Goal: Task Accomplishment & Management: Manage account settings

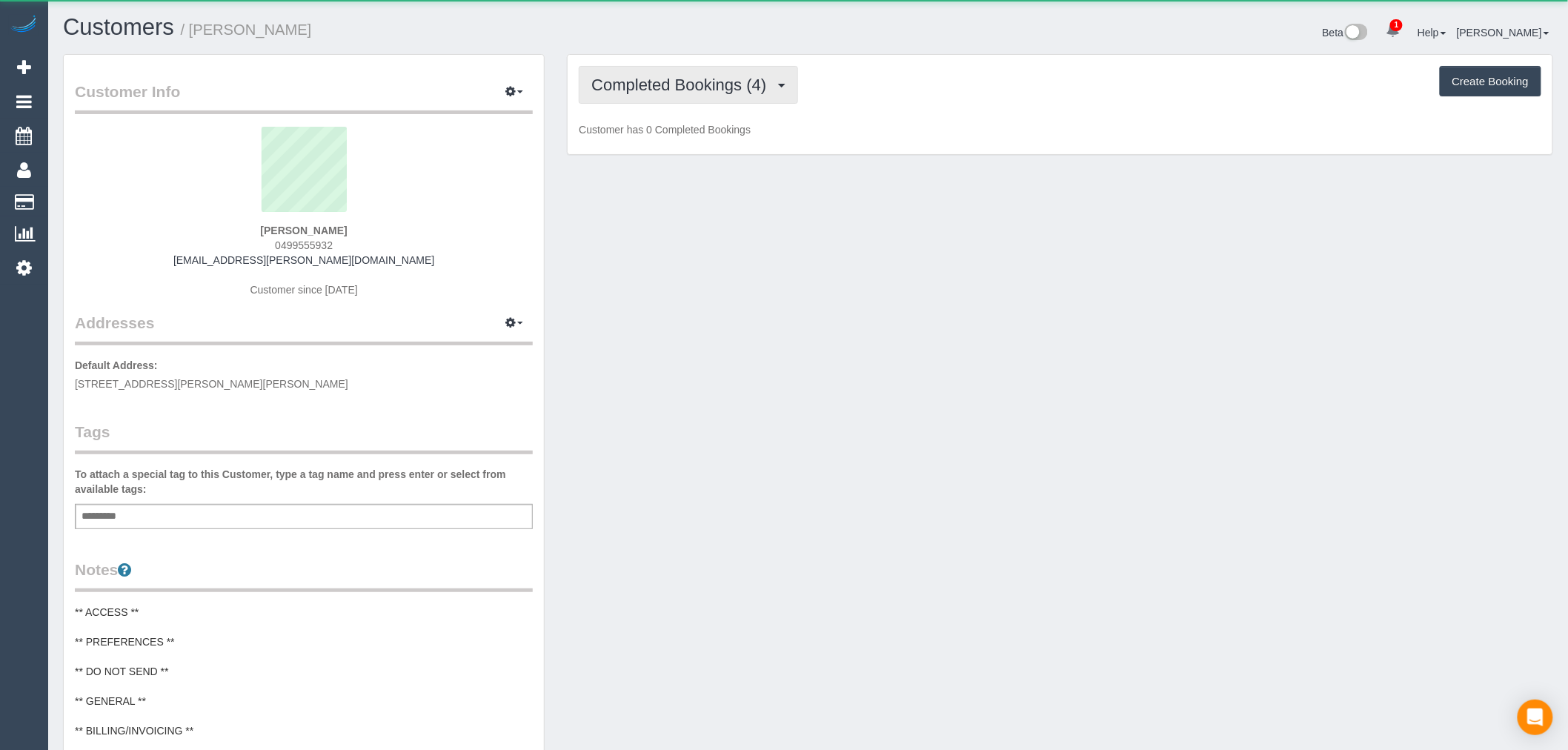
click at [705, 82] on span "Completed Bookings (4)" at bounding box center [682, 85] width 182 height 19
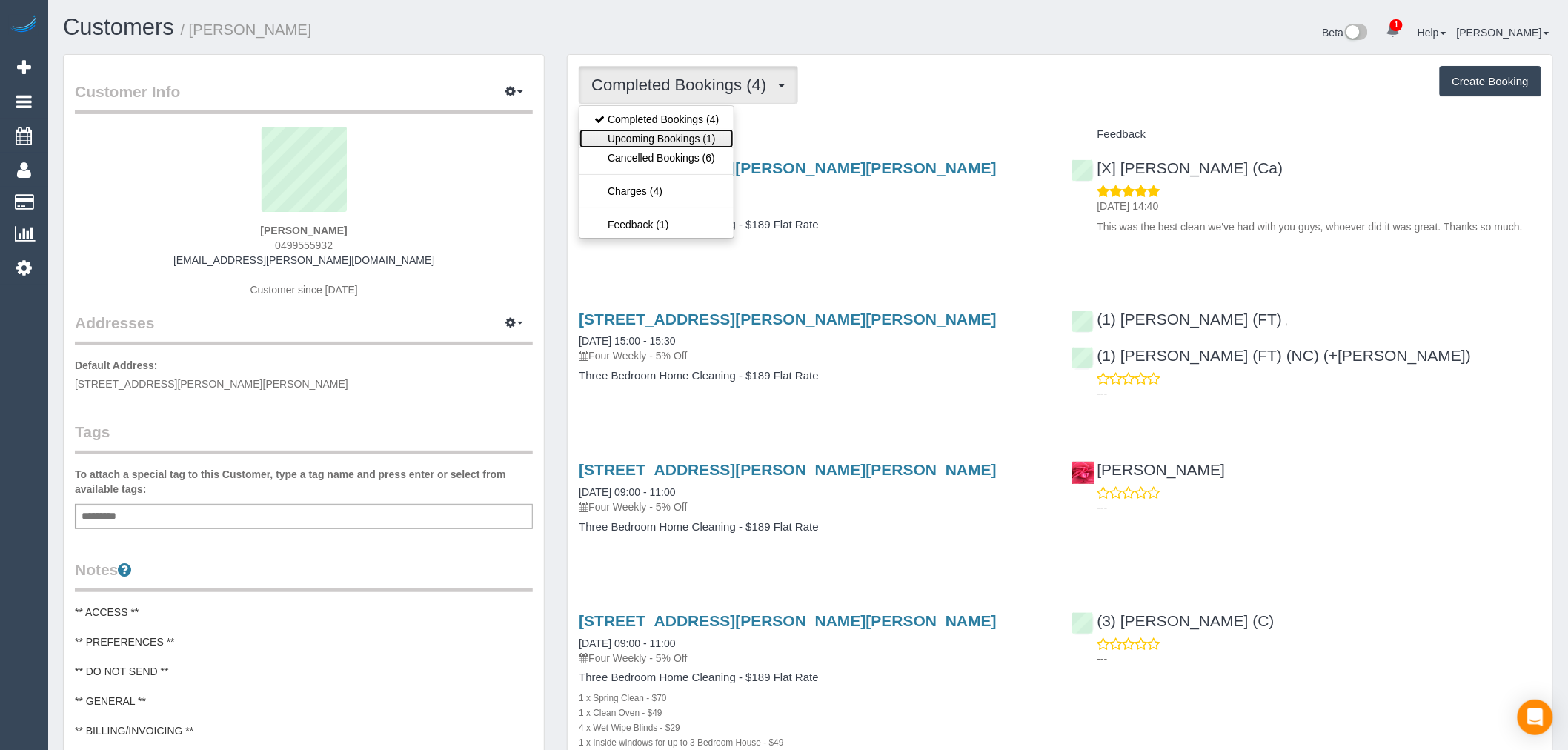
click at [709, 147] on link "Upcoming Bookings (1)" at bounding box center [657, 138] width 154 height 19
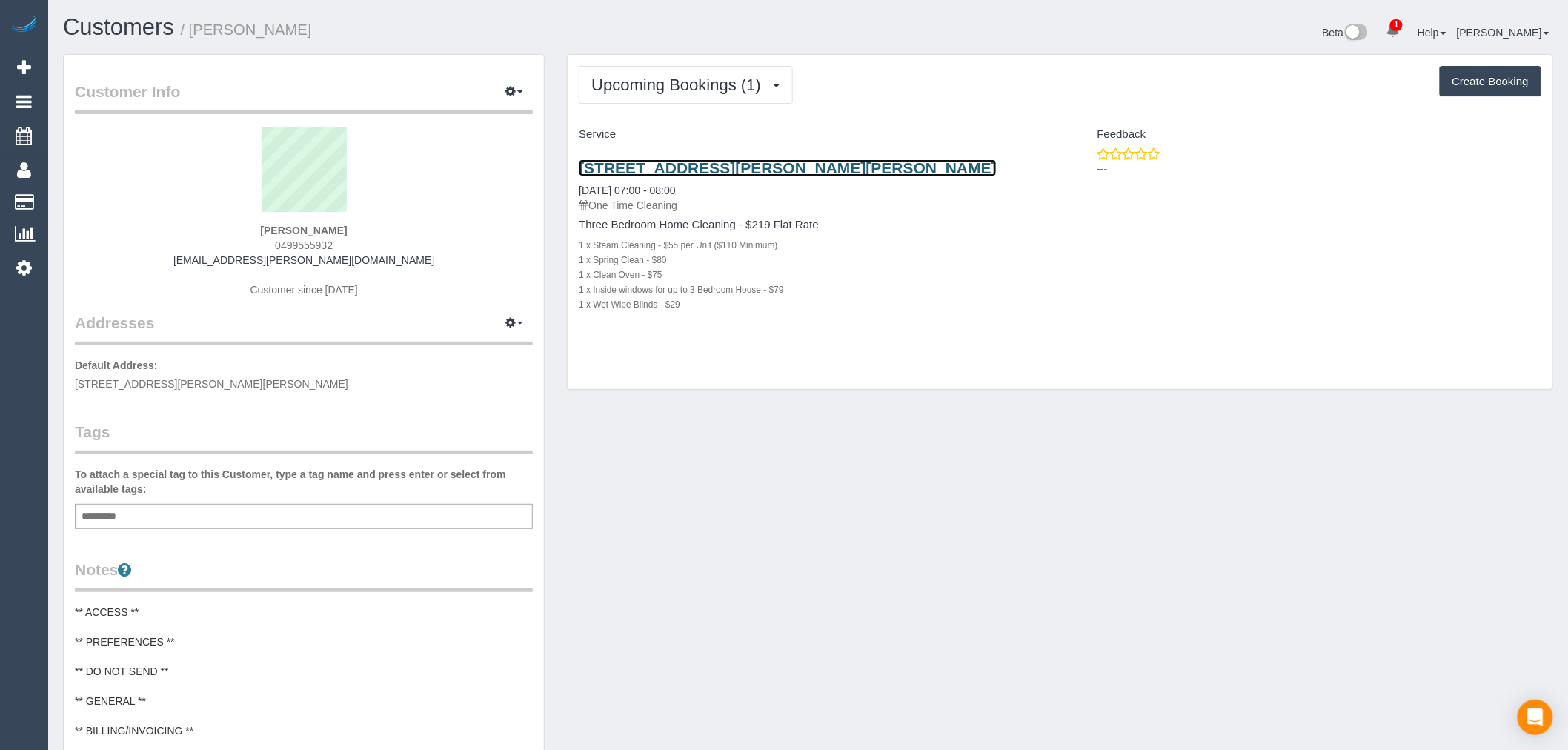
click at [808, 167] on link "[STREET_ADDRESS][PERSON_NAME][PERSON_NAME]" at bounding box center [787, 167] width 418 height 17
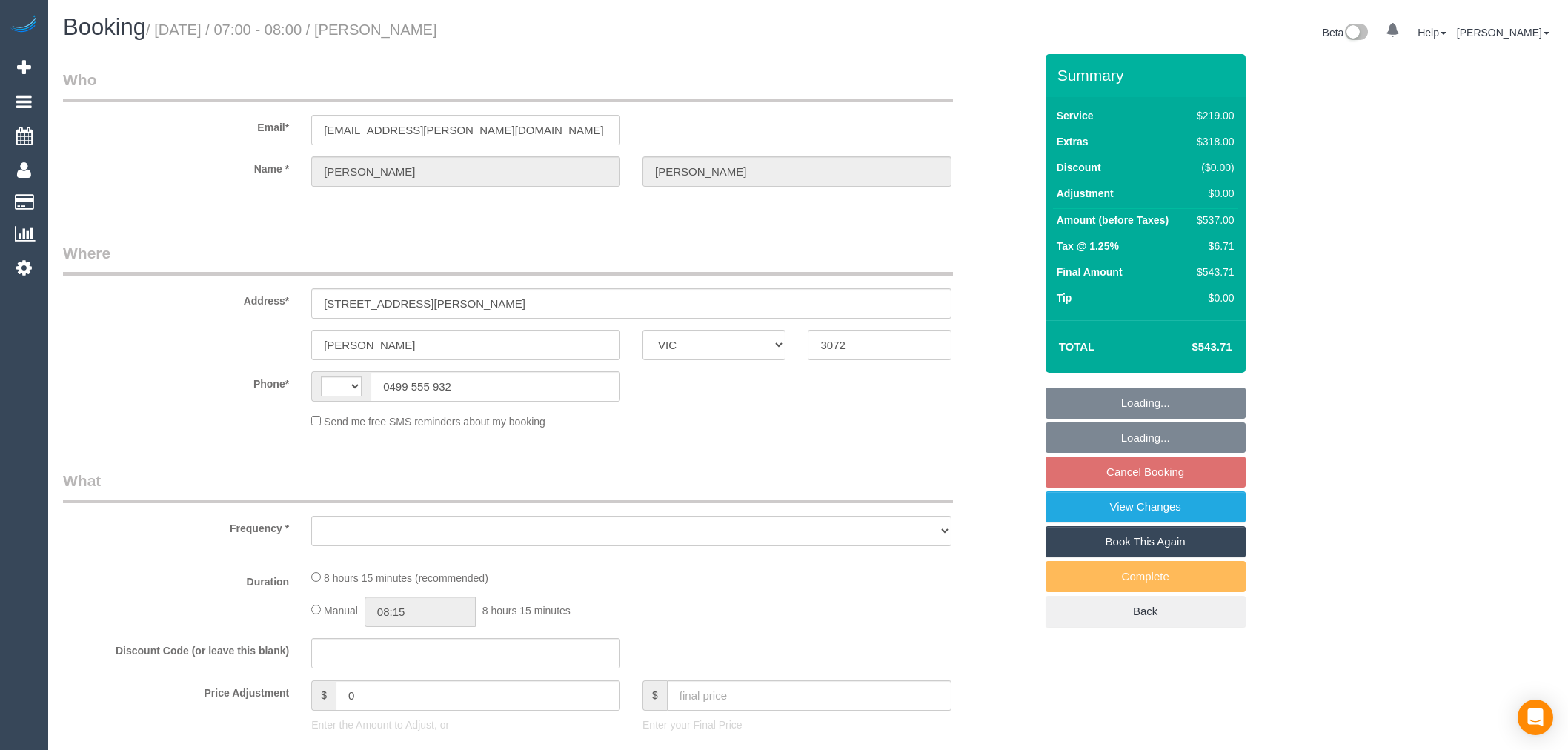
select select "VIC"
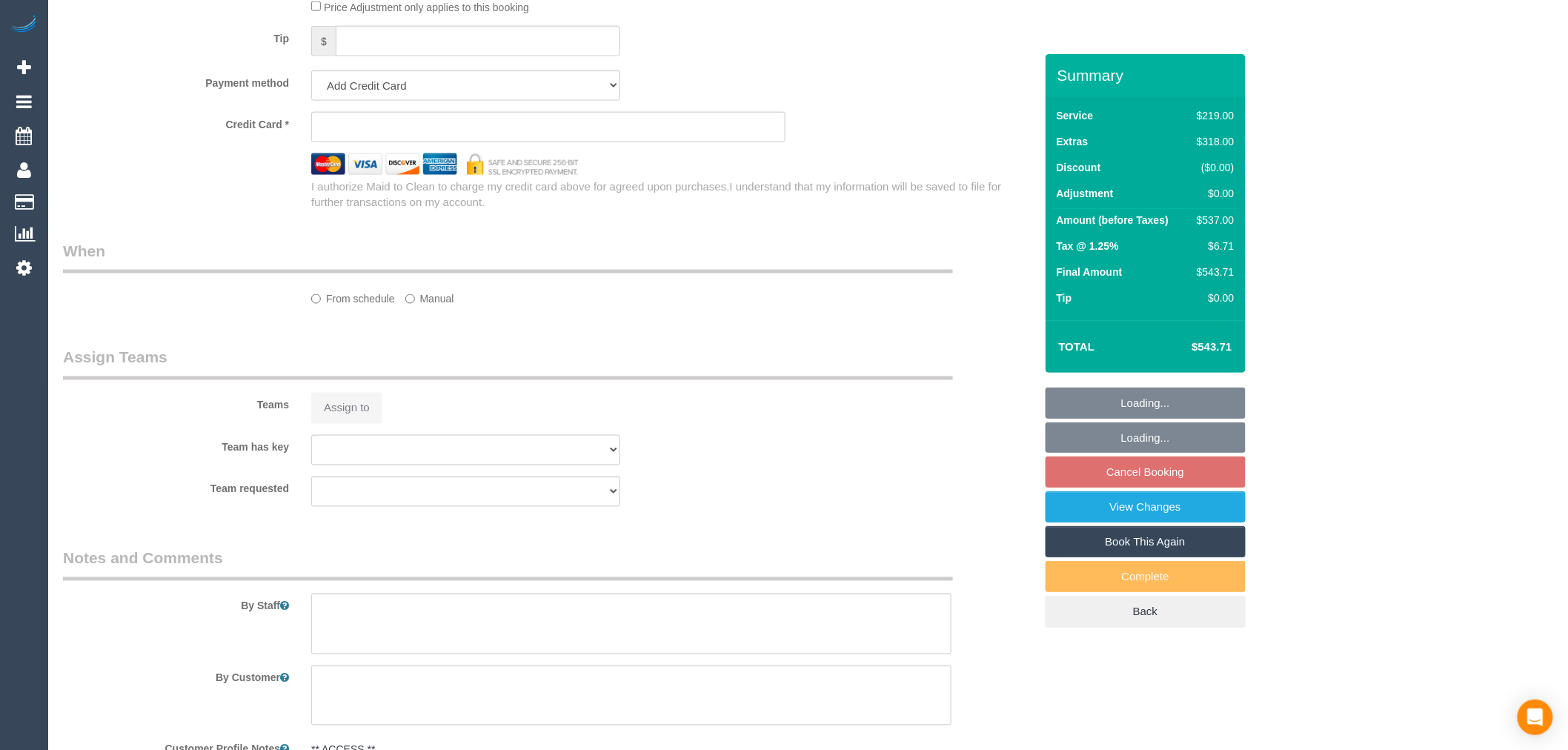
select select "object:284"
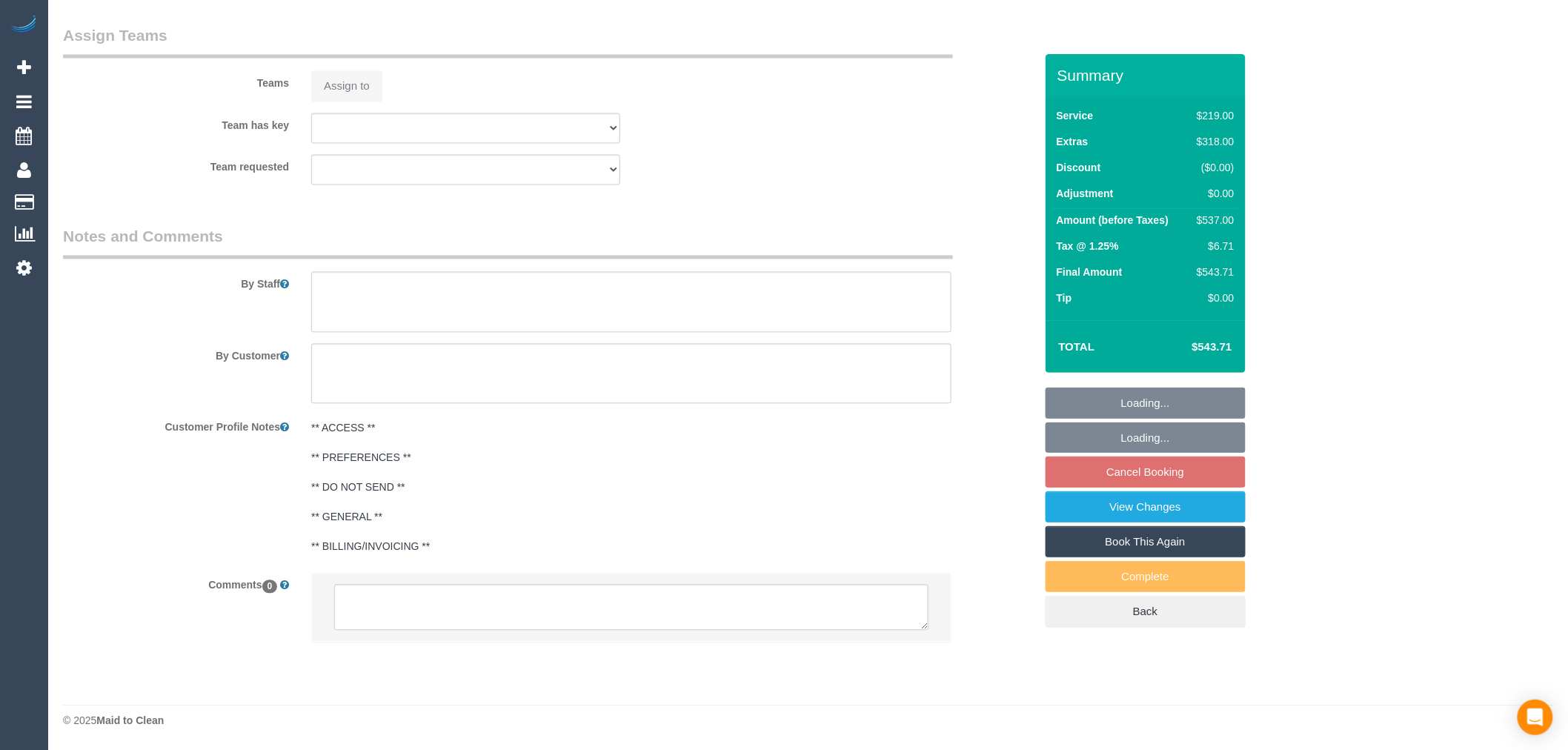
select select "string:AU"
select select "number:30"
select select "number:14"
select select "number:19"
select select "number:23"
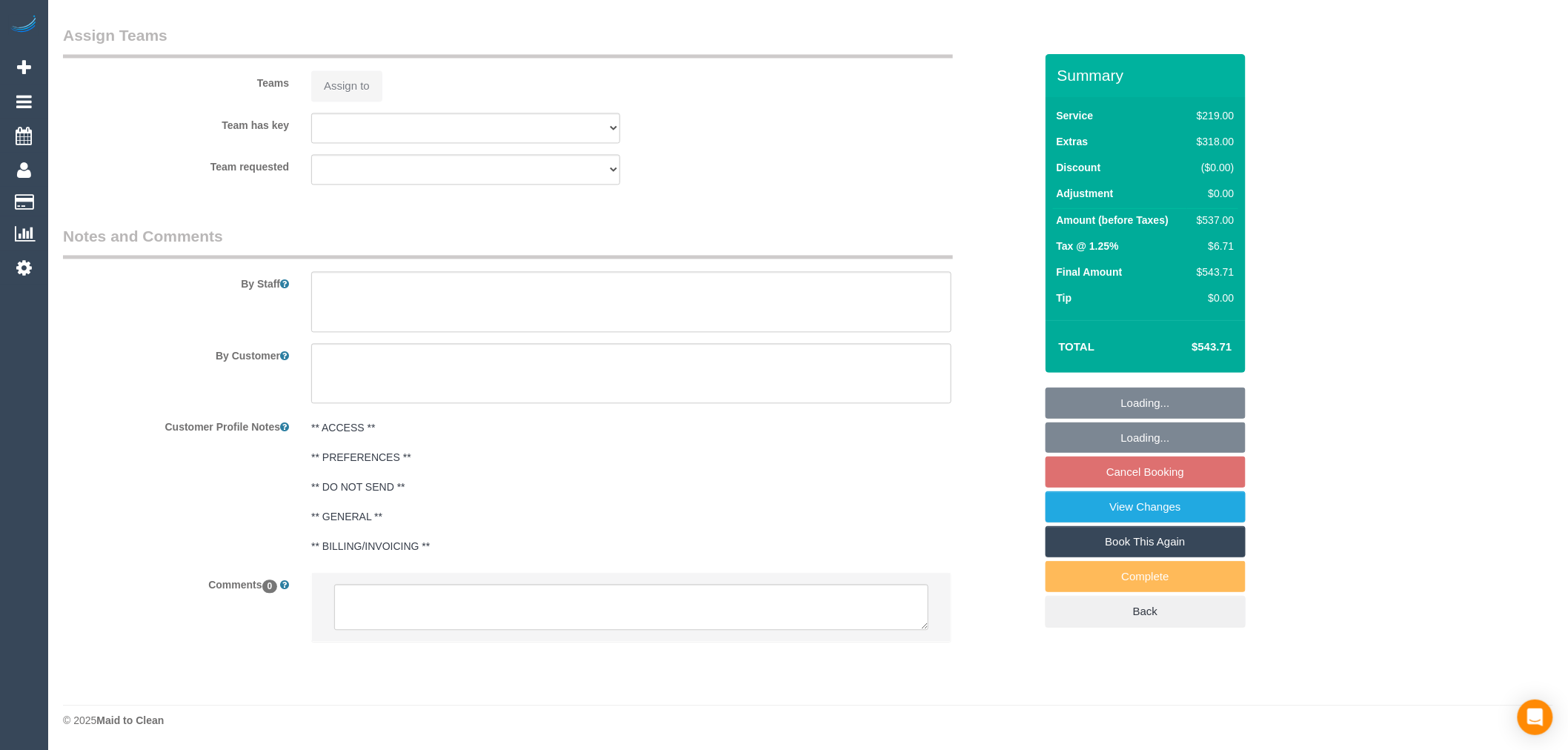
select select "number:26"
select select "string:stripe-pm_1LXx1W2GScqysDRVWMzB0sog"
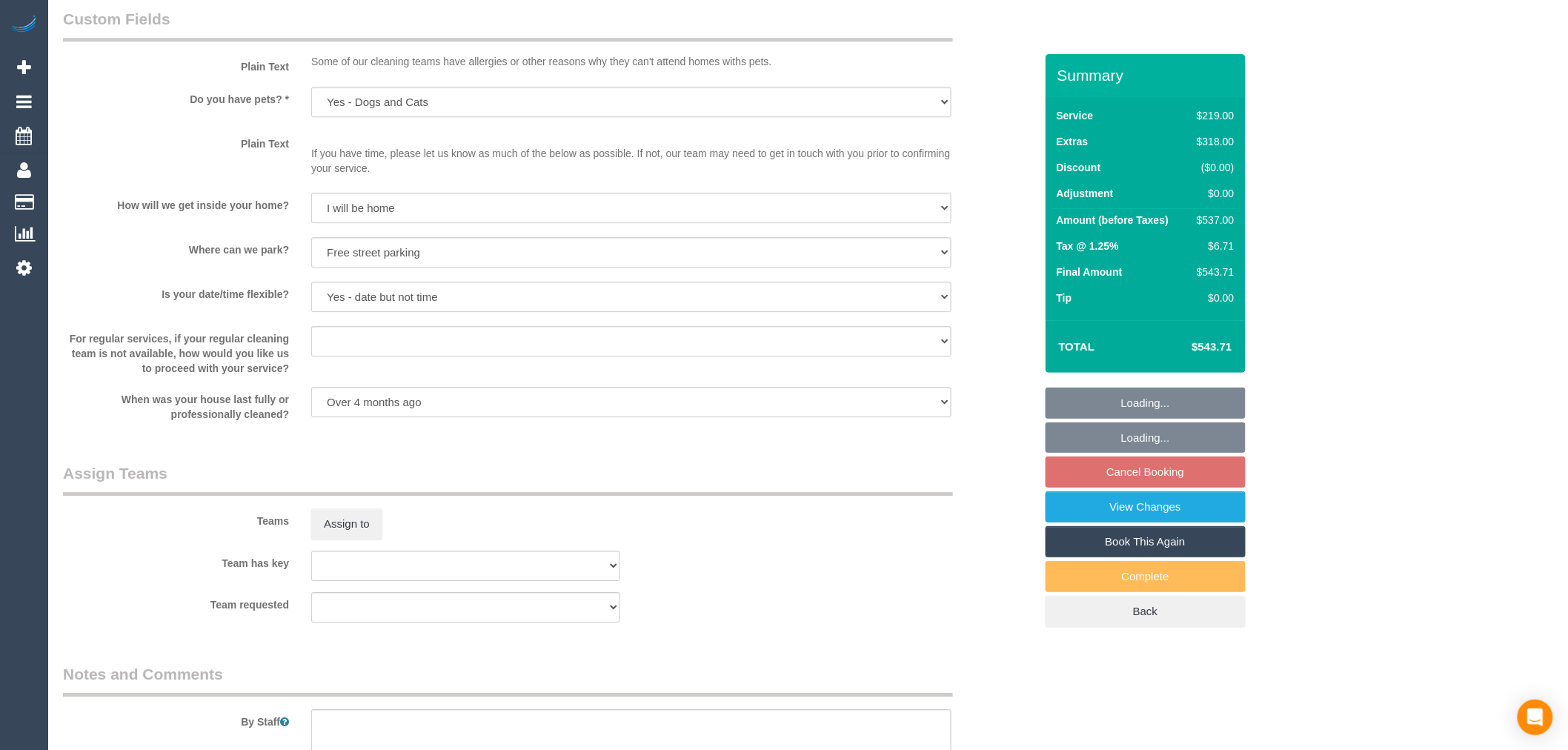
select select "object:1401"
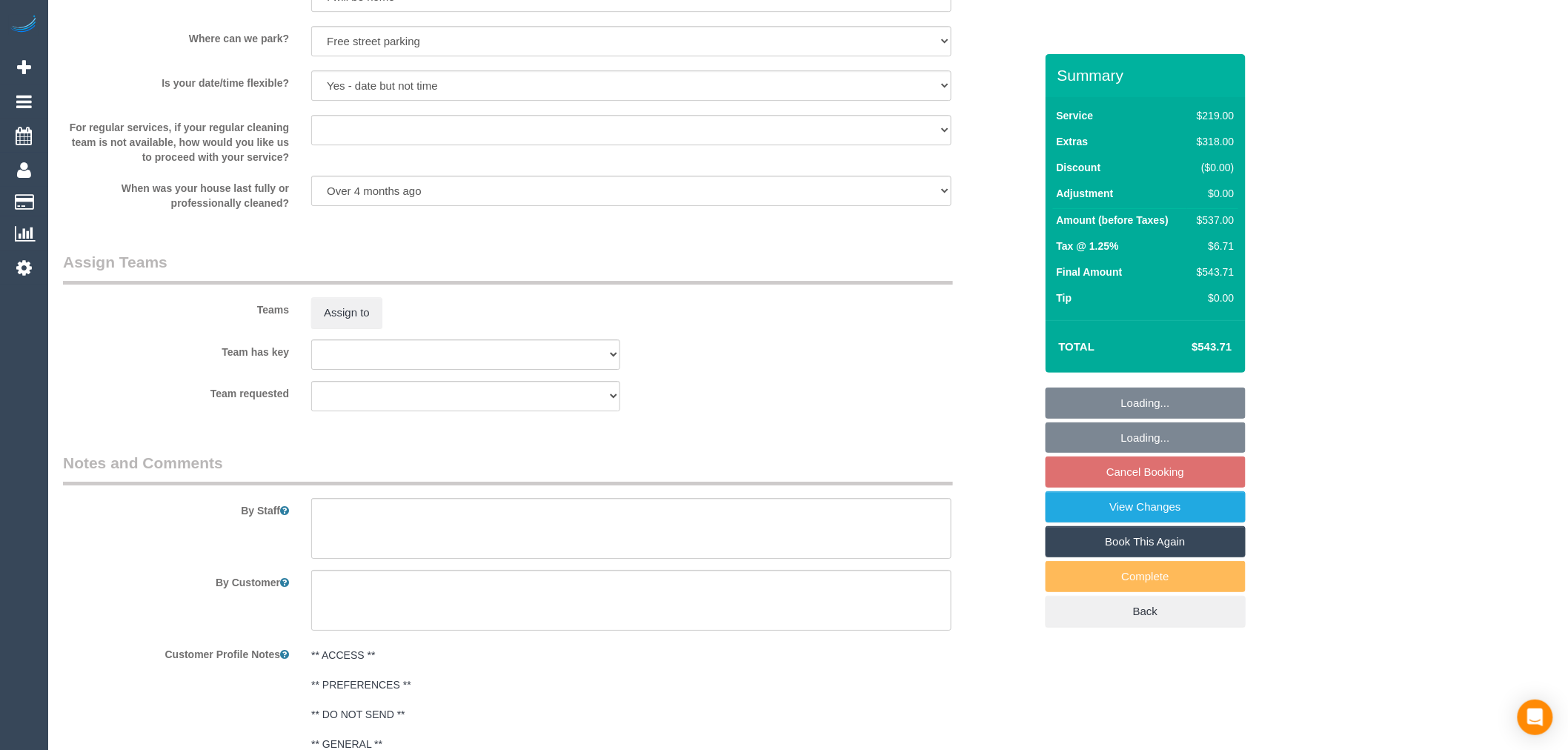
select select "spot1"
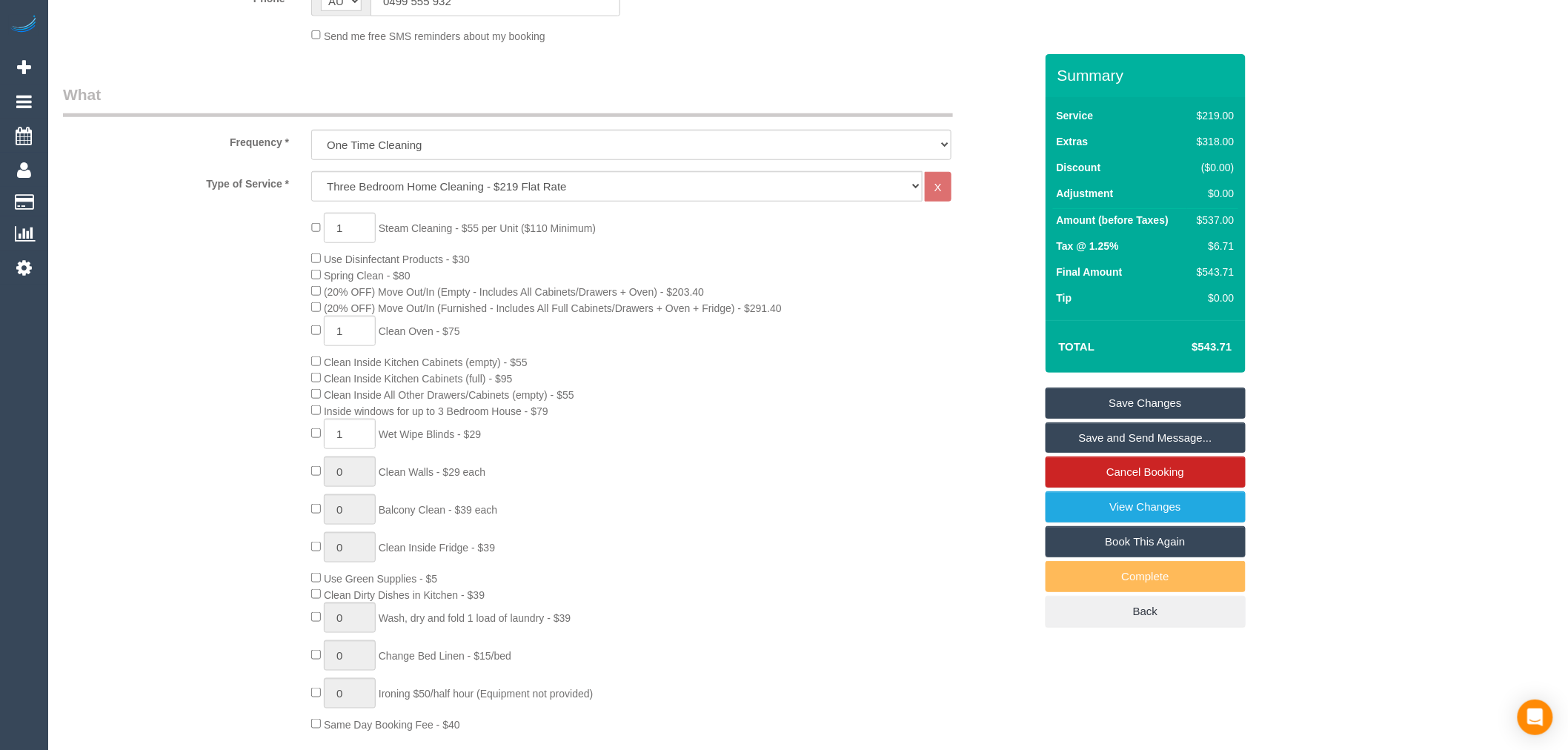
scroll to position [438, 0]
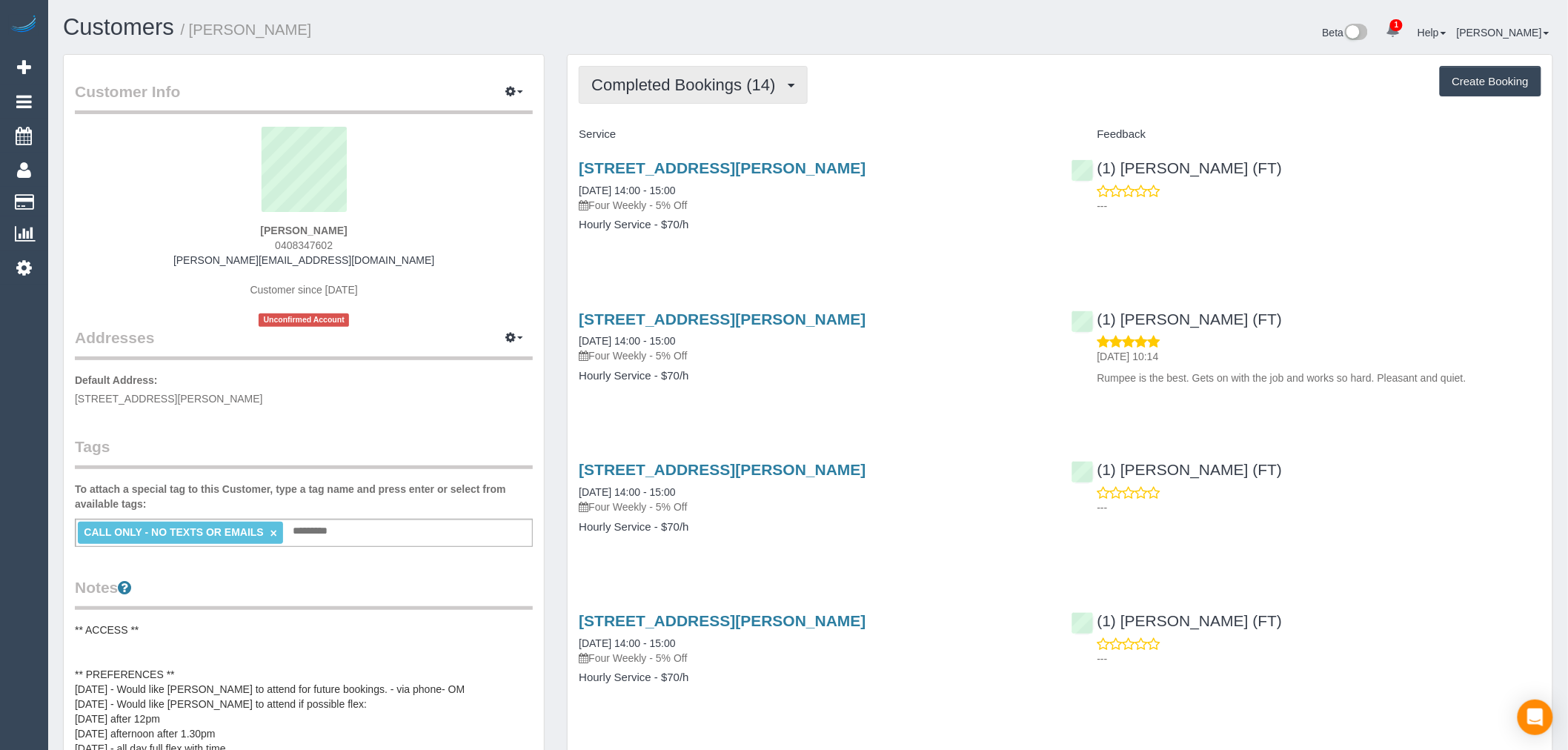
click at [716, 79] on span "Completed Bookings (14)" at bounding box center [687, 85] width 191 height 19
click at [965, 83] on div "Completed Bookings (14) Completed Bookings (14) Upcoming Bookings (11) Cancelle…" at bounding box center [1060, 84] width 963 height 38
